Goal: Navigation & Orientation: Find specific page/section

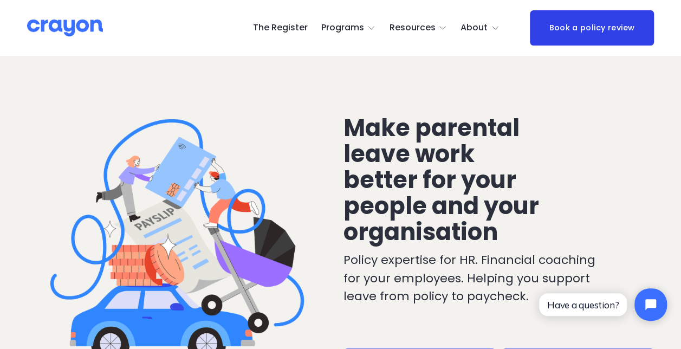
click at [0, 0] on span "Employer hub" at bounding box center [0, 0] width 0 height 0
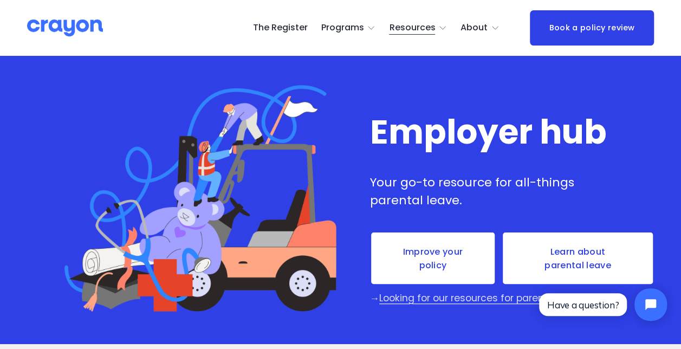
click at [0, 0] on span "Parent Hub" at bounding box center [0, 0] width 0 height 0
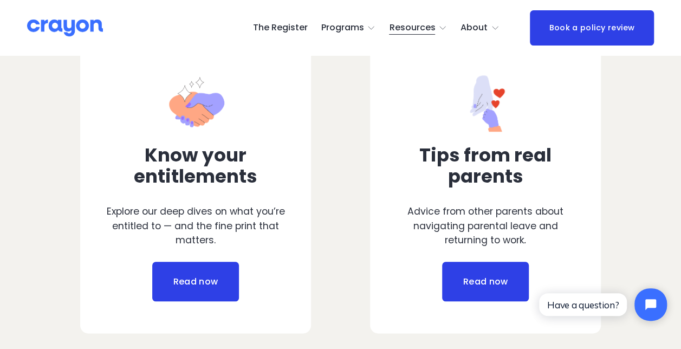
scroll to position [263, 0]
